Goal: Transaction & Acquisition: Purchase product/service

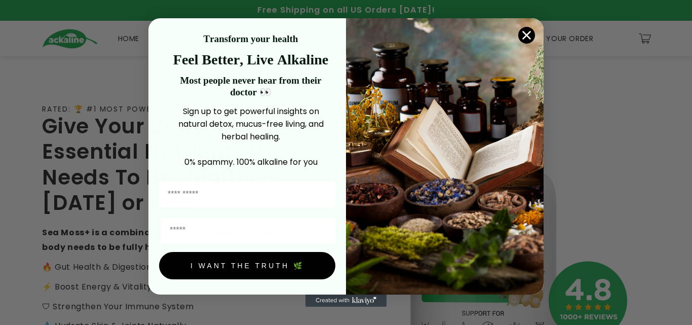
click at [529, 34] on circle "Close dialog" at bounding box center [526, 35] width 17 height 17
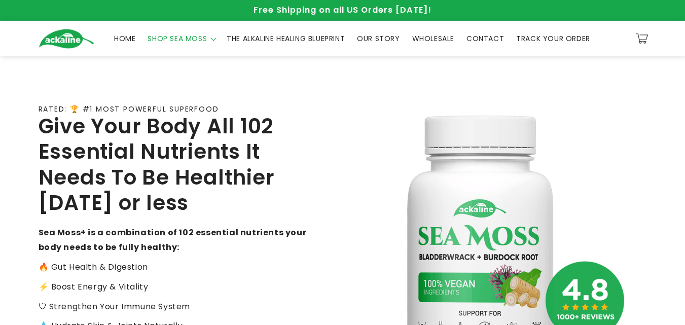
click at [164, 34] on span "SHOP SEA MOSS" at bounding box center [176, 38] width 59 height 9
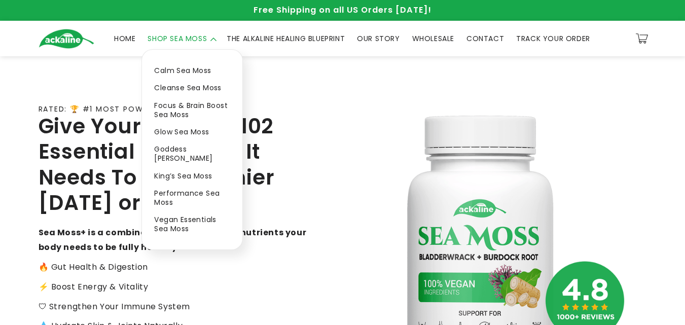
click at [182, 70] on link "Calm Sea Moss" at bounding box center [192, 70] width 100 height 17
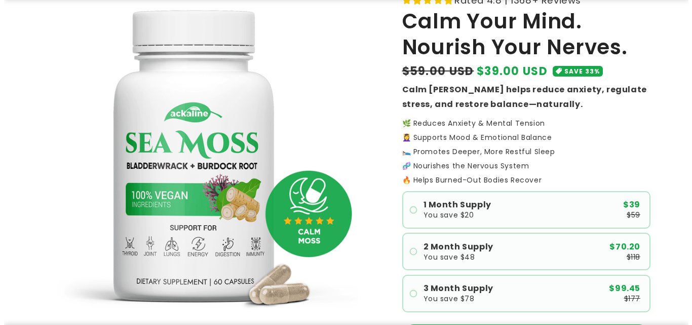
scroll to position [203, 0]
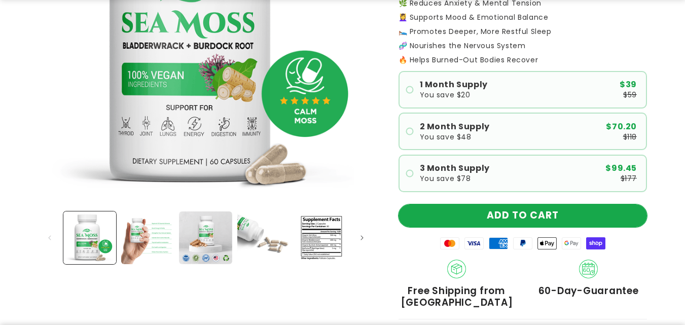
click at [519, 212] on button "ADD TO CART" at bounding box center [522, 215] width 248 height 23
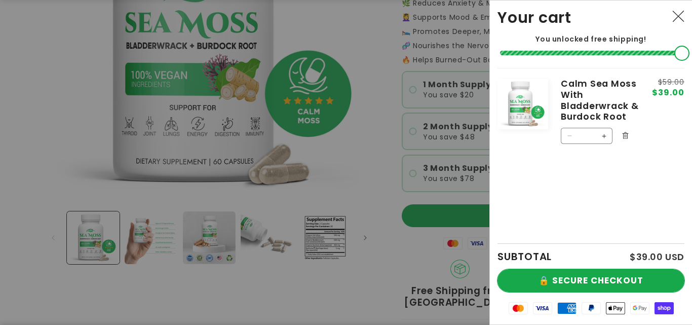
click at [569, 270] on button "🔒 SECURE CHECKOUT" at bounding box center [591, 280] width 187 height 23
